Goal: Task Accomplishment & Management: Manage account settings

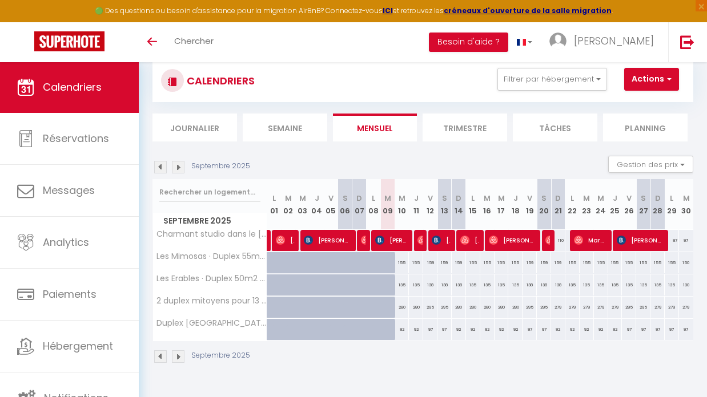
click at [674, 242] on div "97" at bounding box center [671, 240] width 14 height 21
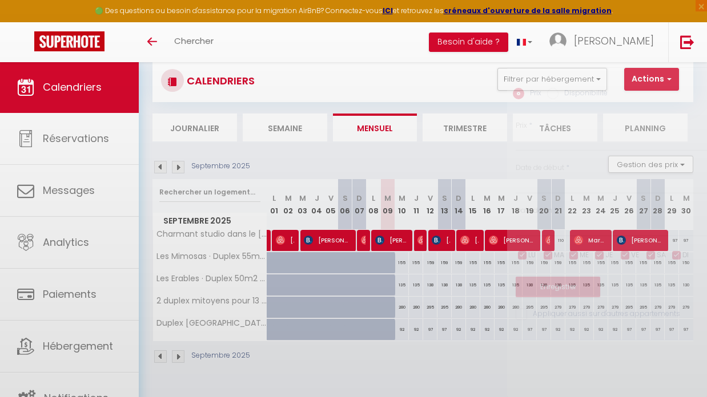
type input "97"
type input "Lun 29 Septembre 2025"
type input "[DATE]"
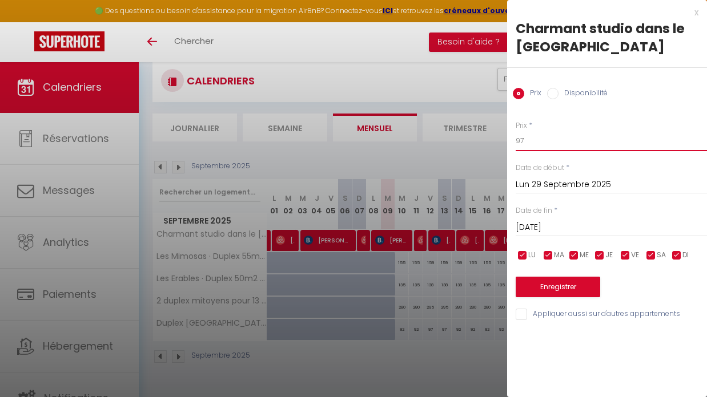
click at [532, 138] on input "97" at bounding box center [610, 141] width 191 height 21
click at [408, 87] on div at bounding box center [353, 198] width 707 height 397
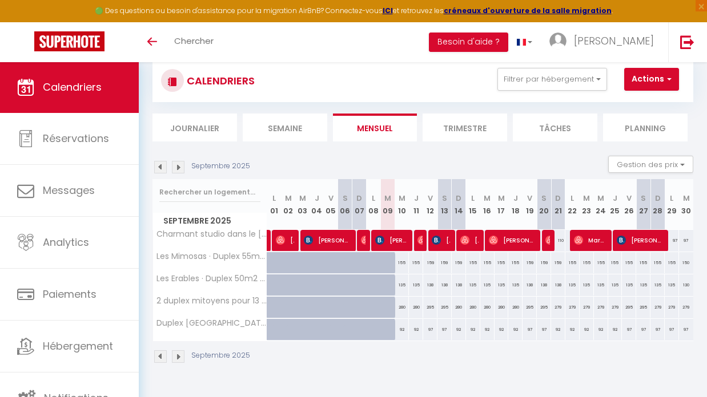
click at [178, 166] on img at bounding box center [178, 167] width 13 height 13
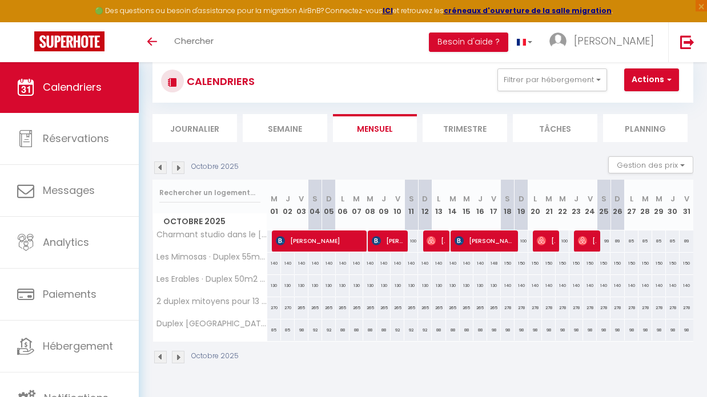
scroll to position [13, 0]
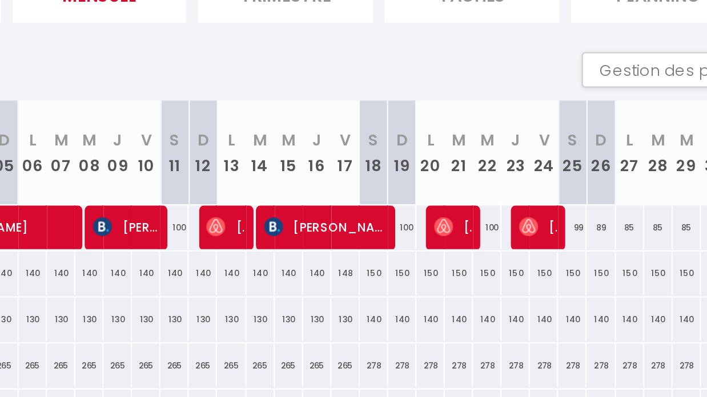
click at [597, 244] on div "99" at bounding box center [604, 254] width 14 height 21
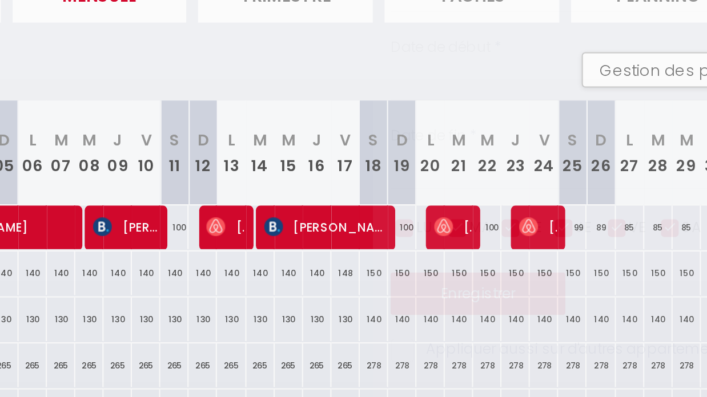
type input "99"
type input "[DATE]"
type input "Dim 26 Octobre 2025"
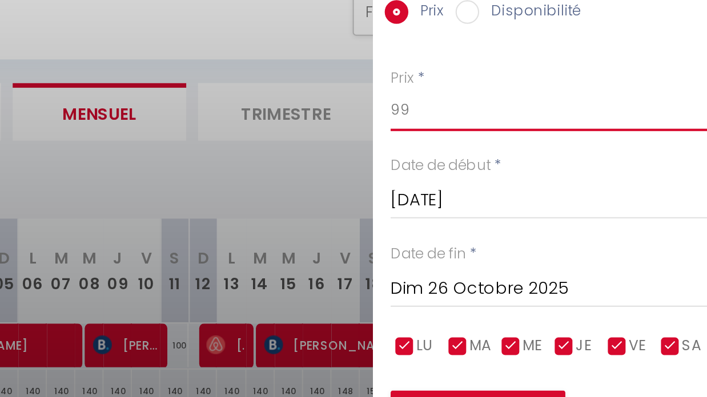
click at [515, 131] on input "99" at bounding box center [610, 141] width 191 height 21
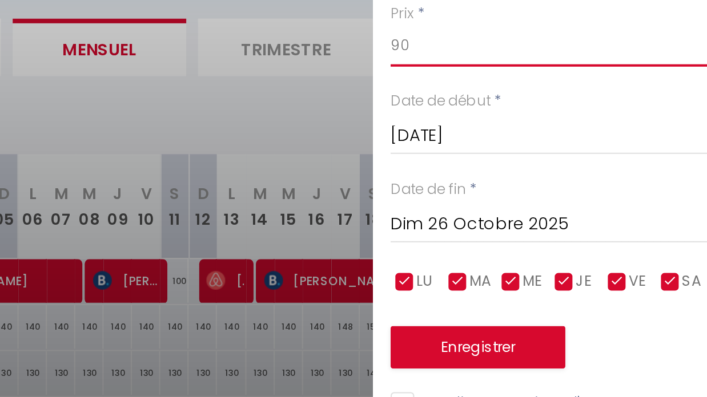
type input "90"
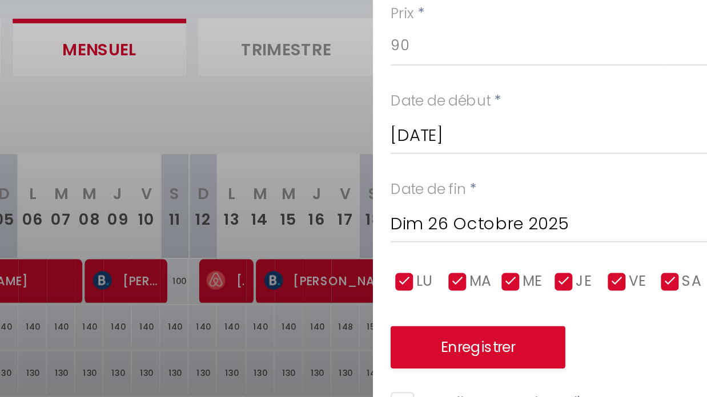
click at [515, 277] on button "Enregistrer" at bounding box center [557, 287] width 84 height 21
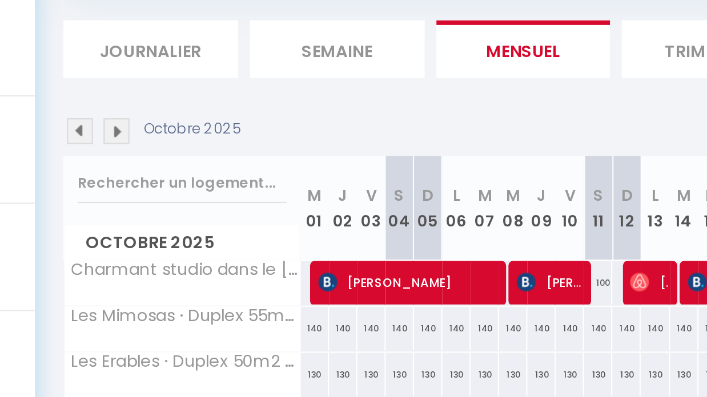
click at [172, 175] on img at bounding box center [178, 181] width 13 height 13
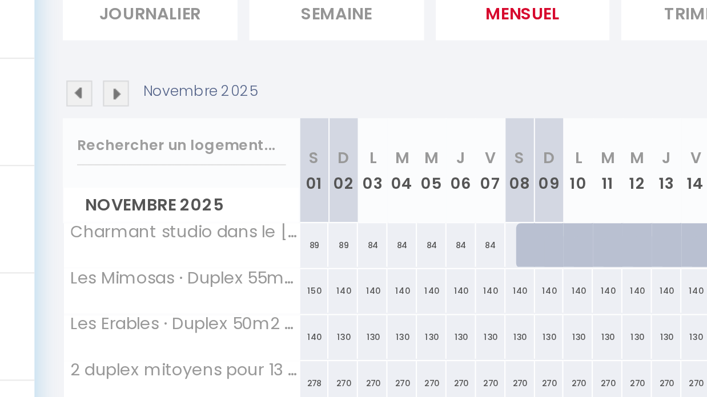
click at [267, 244] on div "89" at bounding box center [274, 254] width 14 height 21
type input "89"
type input "[DATE]"
type input "Dim 02 Novembre 2025"
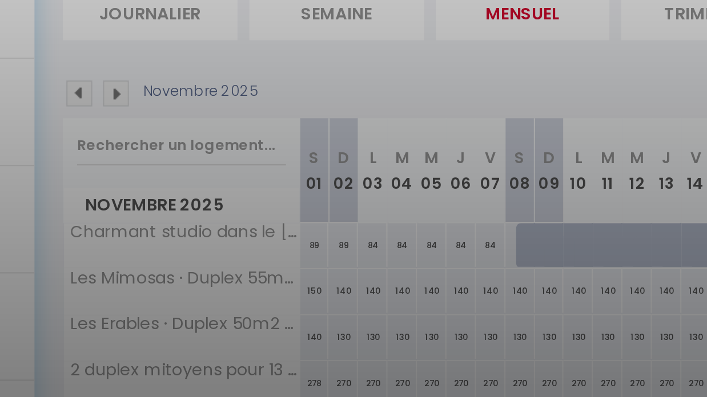
click at [154, 119] on div at bounding box center [353, 198] width 707 height 397
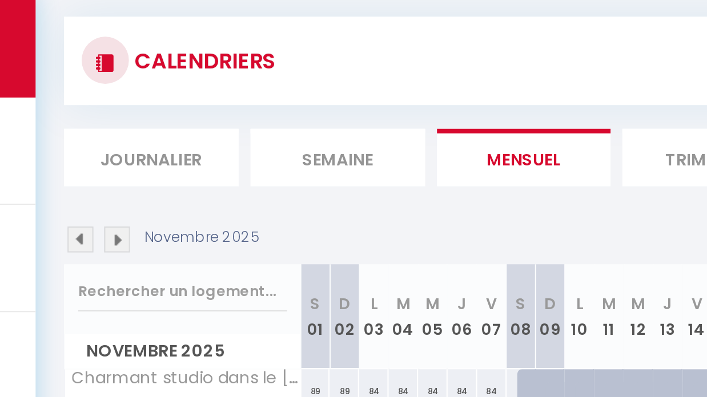
scroll to position [0, 0]
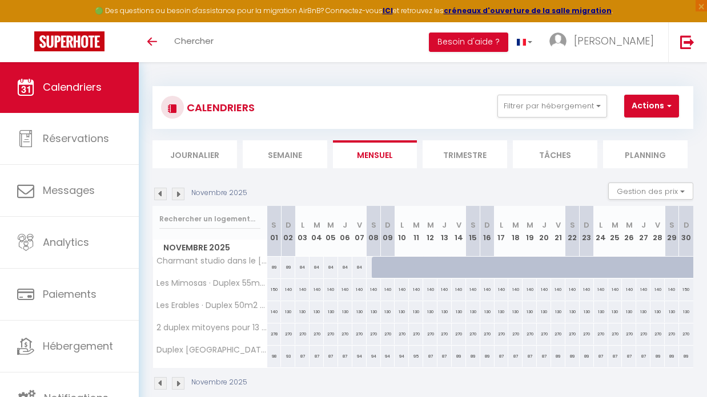
click at [274, 268] on div "89" at bounding box center [274, 267] width 14 height 21
type input "89"
type input "[DATE]"
type input "Dim 02 Novembre 2025"
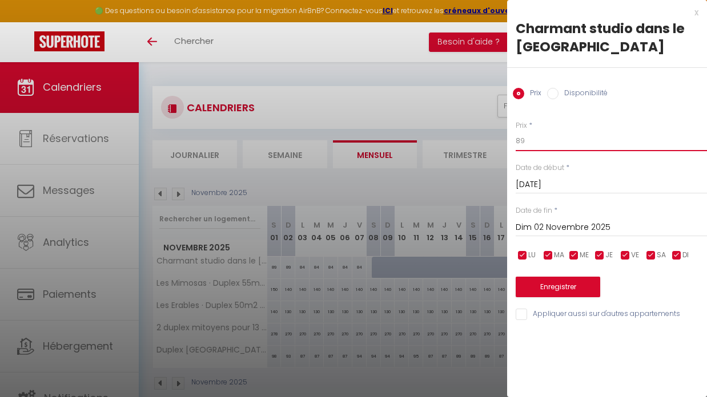
click at [531, 143] on input "89" at bounding box center [610, 141] width 191 height 21
type input "84"
click at [566, 285] on button "Enregistrer" at bounding box center [557, 287] width 84 height 21
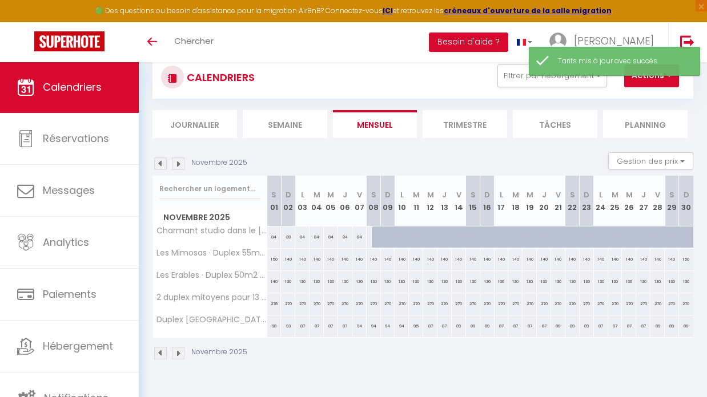
scroll to position [14, 0]
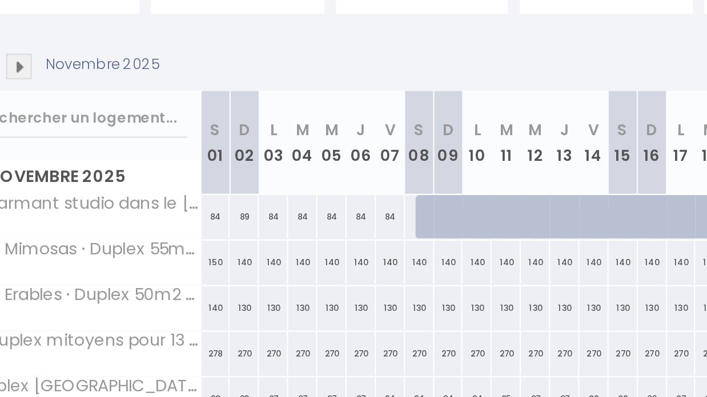
click at [281, 243] on div "89" at bounding box center [288, 253] width 14 height 21
type input "89"
type input "Dim 02 Novembre 2025"
type input "Lun 03 Novembre 2025"
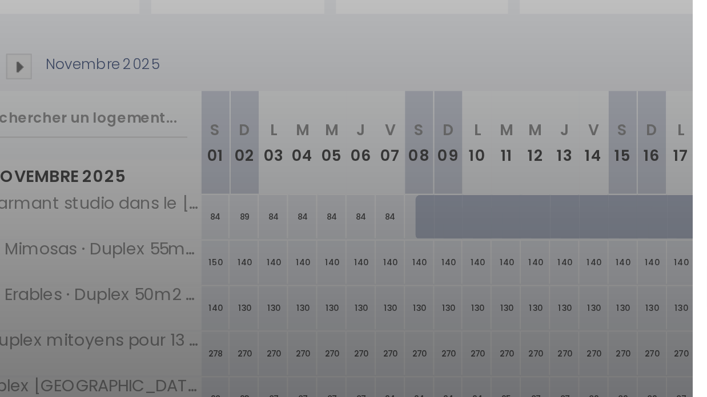
click at [122, 105] on div at bounding box center [353, 198] width 707 height 397
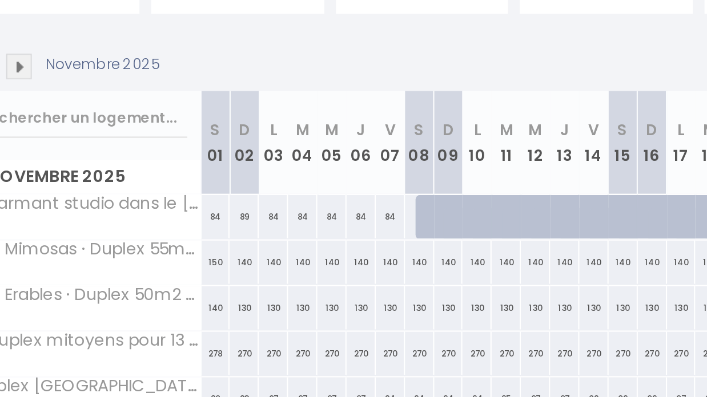
click at [281, 243] on div "89" at bounding box center [288, 253] width 14 height 21
type input "89"
type input "Dim 02 Novembre 2025"
type input "Lun 03 Novembre 2025"
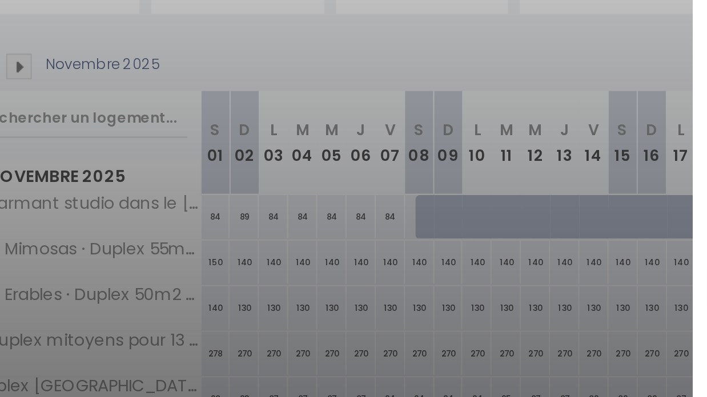
scroll to position [55, 0]
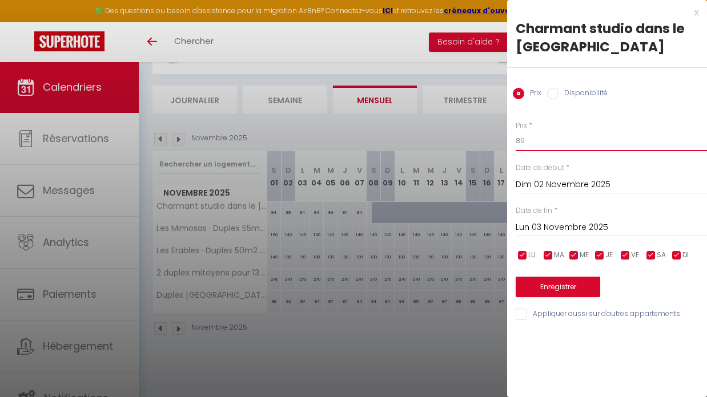
click at [530, 140] on input "89" at bounding box center [610, 141] width 191 height 21
type input "80"
click at [569, 225] on input "Lun 03 Novembre 2025" at bounding box center [610, 227] width 191 height 15
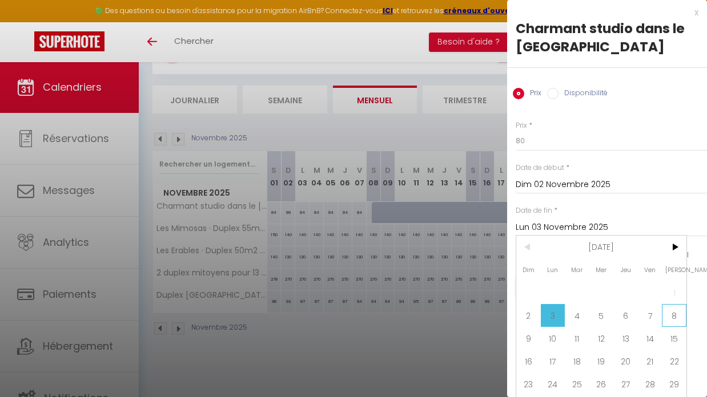
click at [679, 315] on span "8" at bounding box center [674, 315] width 25 height 23
type input "[DATE]"
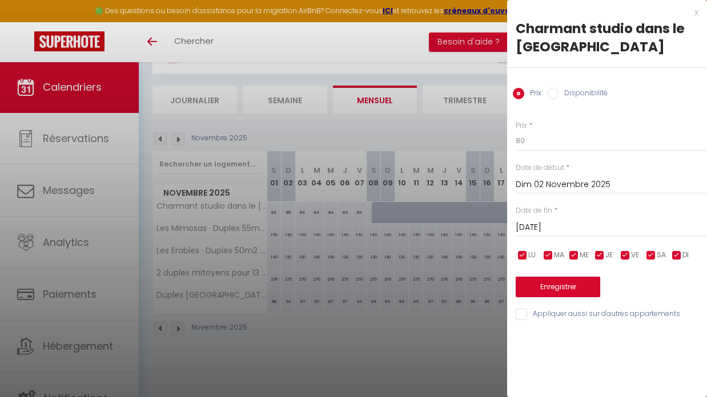
click at [556, 284] on button "Enregistrer" at bounding box center [557, 287] width 84 height 21
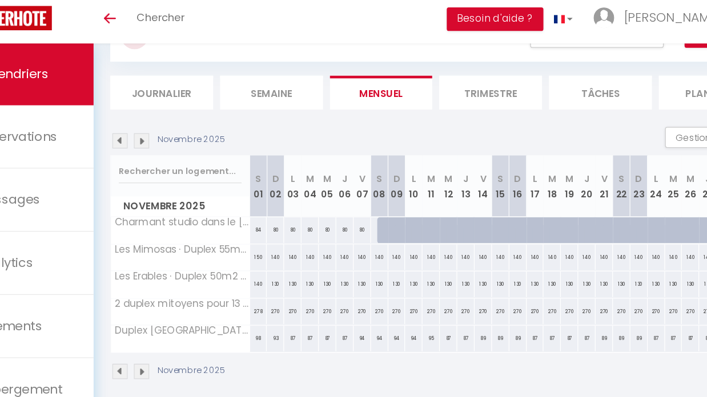
scroll to position [50, 0]
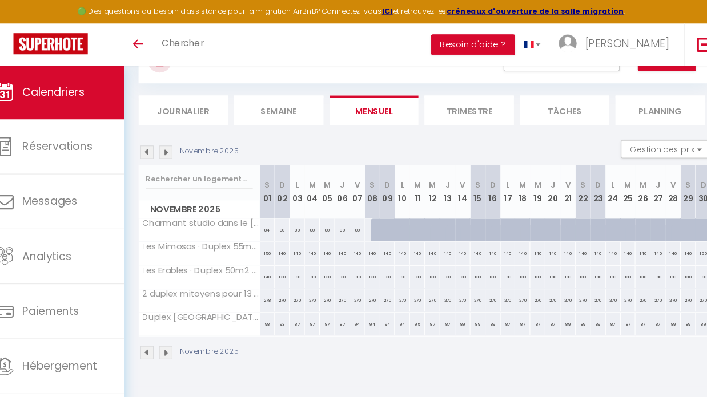
click at [154, 146] on img at bounding box center [160, 144] width 13 height 13
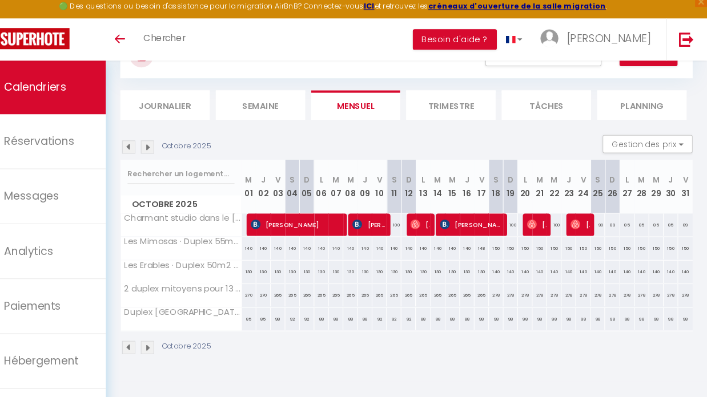
scroll to position [31, 0]
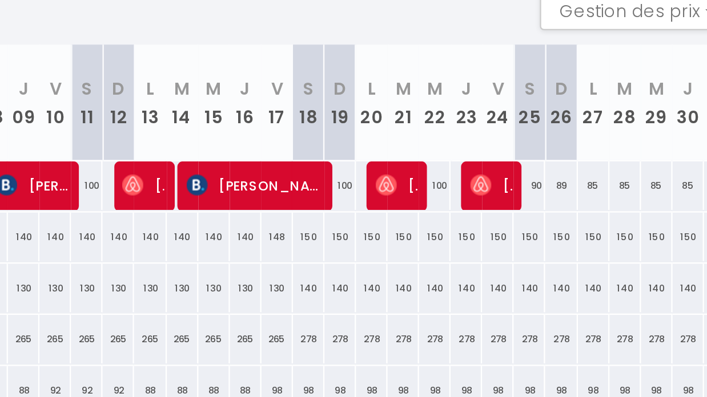
click at [624, 226] on div "85" at bounding box center [631, 236] width 14 height 21
type input "85"
type input "Lun 27 Octobre 2025"
type input "[DATE]"
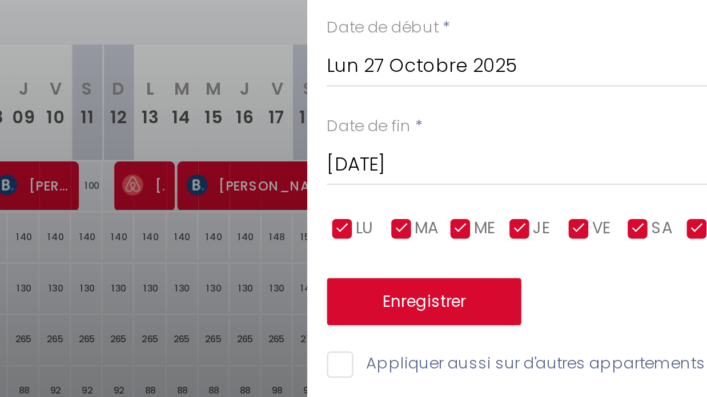
scroll to position [62, 0]
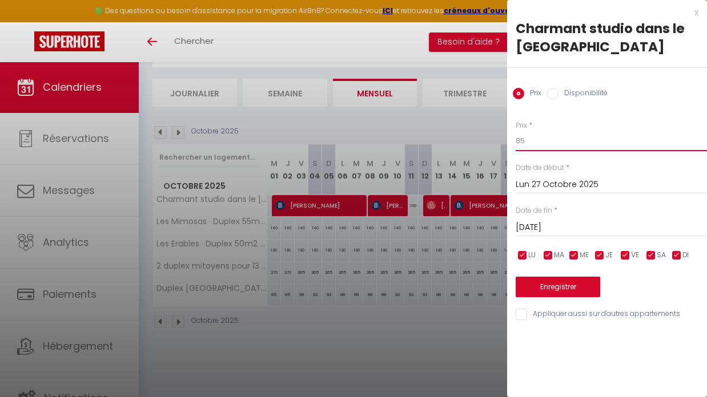
click at [530, 143] on input "85" at bounding box center [610, 141] width 191 height 21
type input "82"
click at [549, 223] on input "[DATE]" at bounding box center [610, 227] width 191 height 15
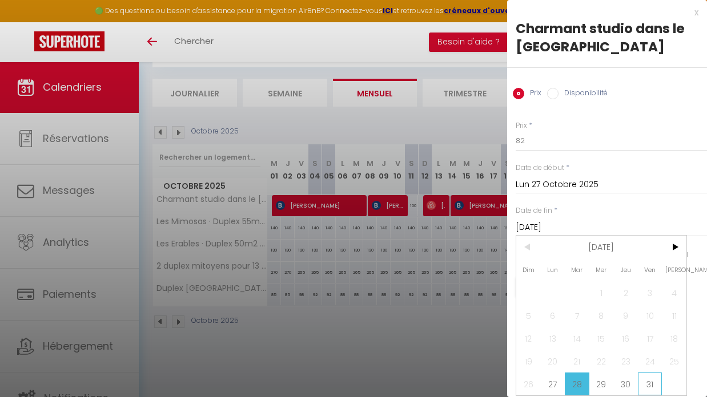
click at [647, 384] on span "31" at bounding box center [650, 384] width 25 height 23
type input "Ven 31 Octobre 2025"
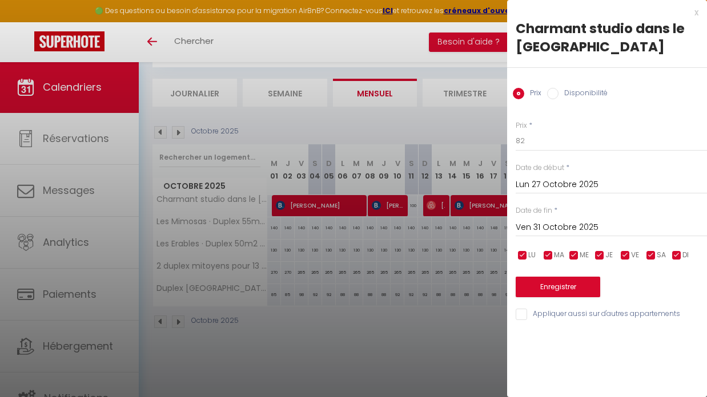
click at [565, 281] on button "Enregistrer" at bounding box center [557, 287] width 84 height 21
